Goal: Find specific page/section: Find specific page/section

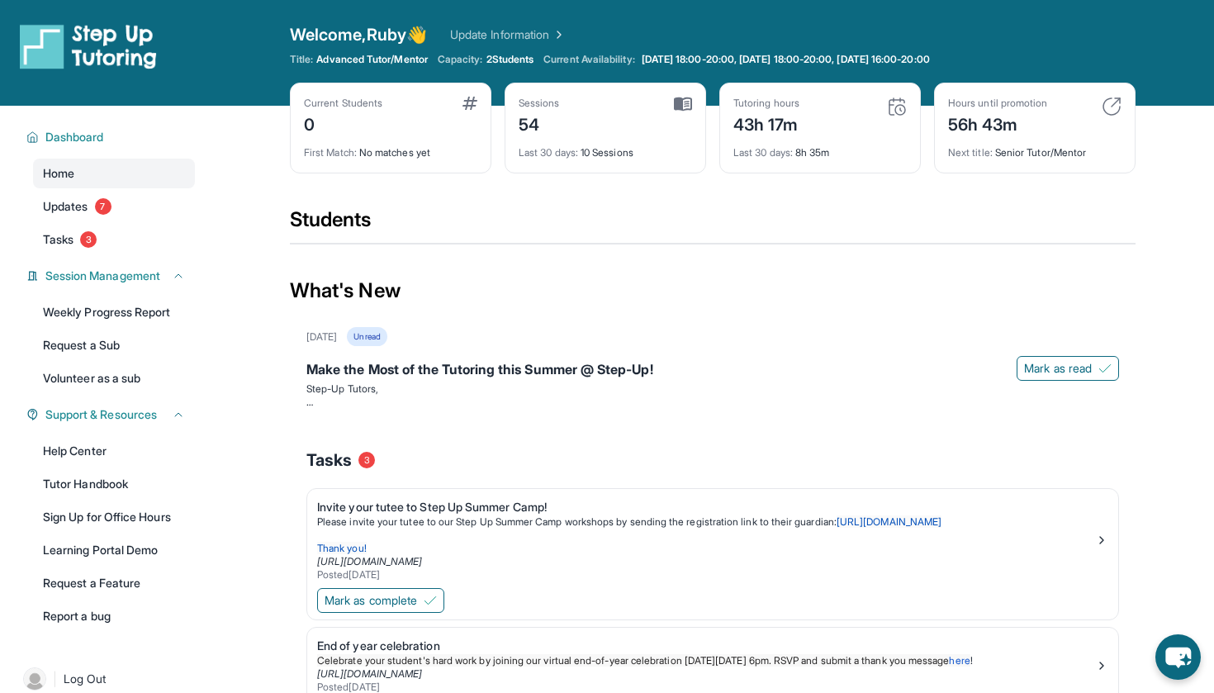
click at [552, 123] on div "54" at bounding box center [539, 123] width 41 height 26
click at [527, 123] on div "54" at bounding box center [539, 123] width 41 height 26
click at [595, 160] on div "Sessions 54 Last 30 days : 10 Sessions" at bounding box center [606, 128] width 202 height 91
click at [595, 150] on div "Last 30 days : 10 Sessions" at bounding box center [605, 147] width 173 height 23
click at [595, 97] on img at bounding box center [683, 104] width 18 height 15
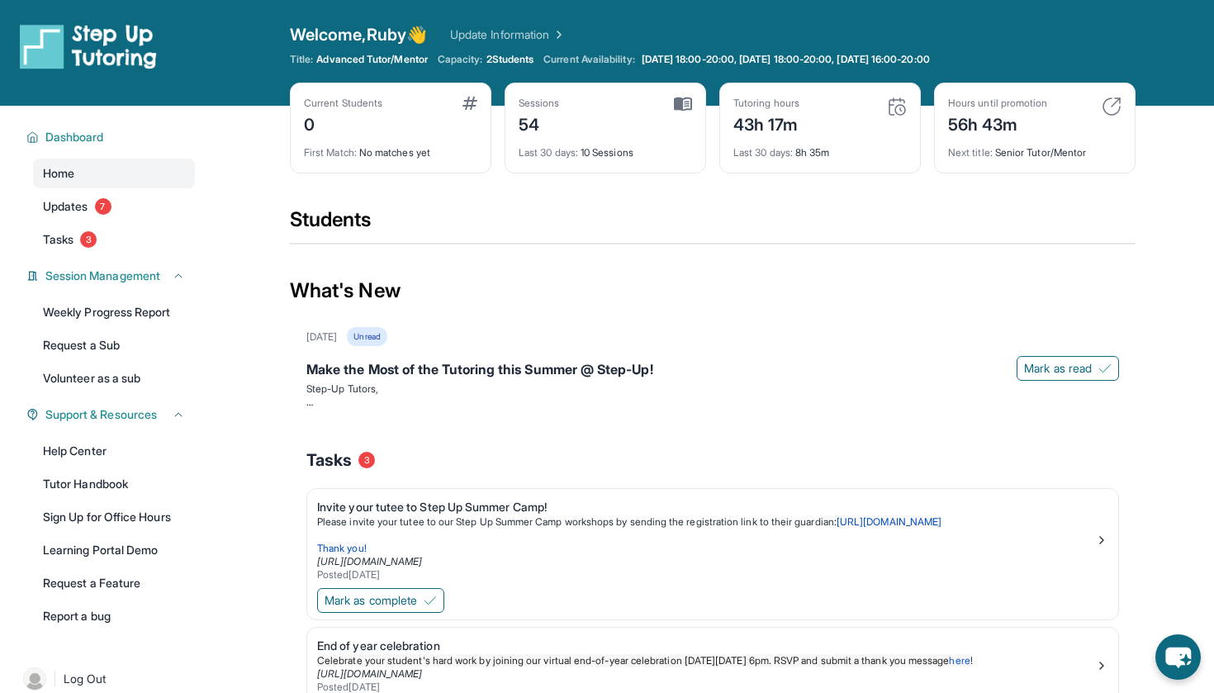
click at [595, 97] on img at bounding box center [683, 104] width 18 height 15
click at [595, 106] on div "Tutoring hours" at bounding box center [767, 103] width 66 height 13
click at [595, 128] on div "43h 17m" at bounding box center [767, 123] width 66 height 26
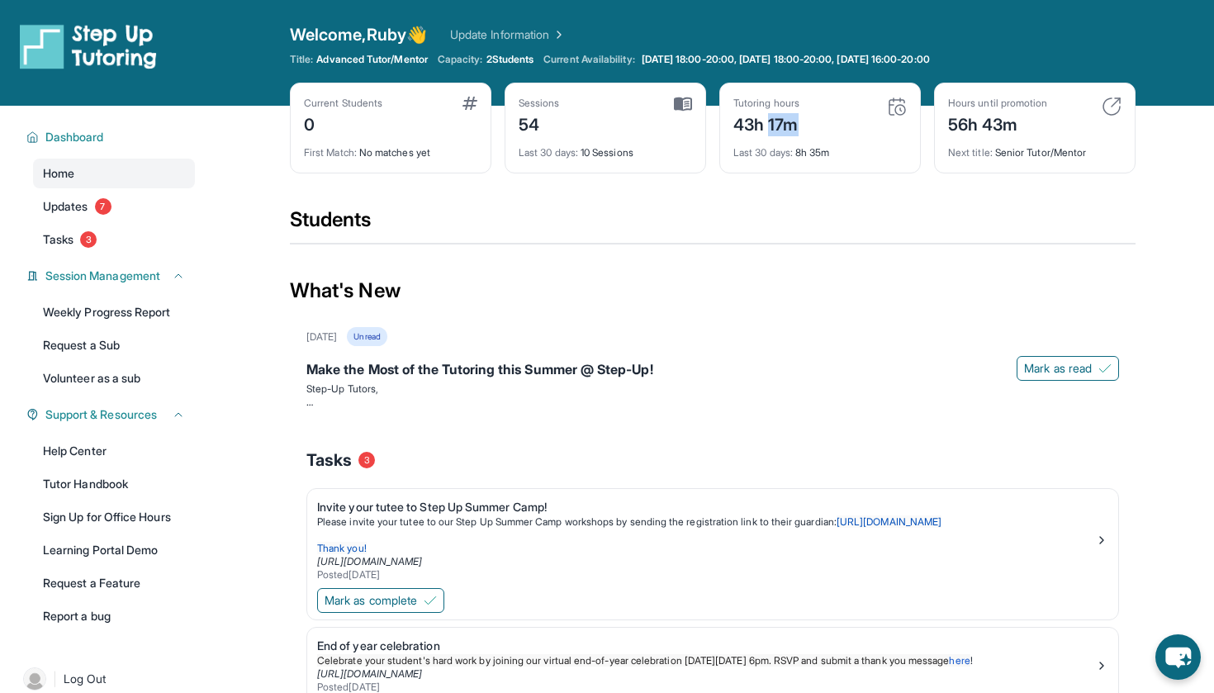
click at [595, 128] on div "43h 17m" at bounding box center [767, 123] width 66 height 26
click at [595, 105] on img at bounding box center [897, 107] width 20 height 20
